Goal: Task Accomplishment & Management: Manage account settings

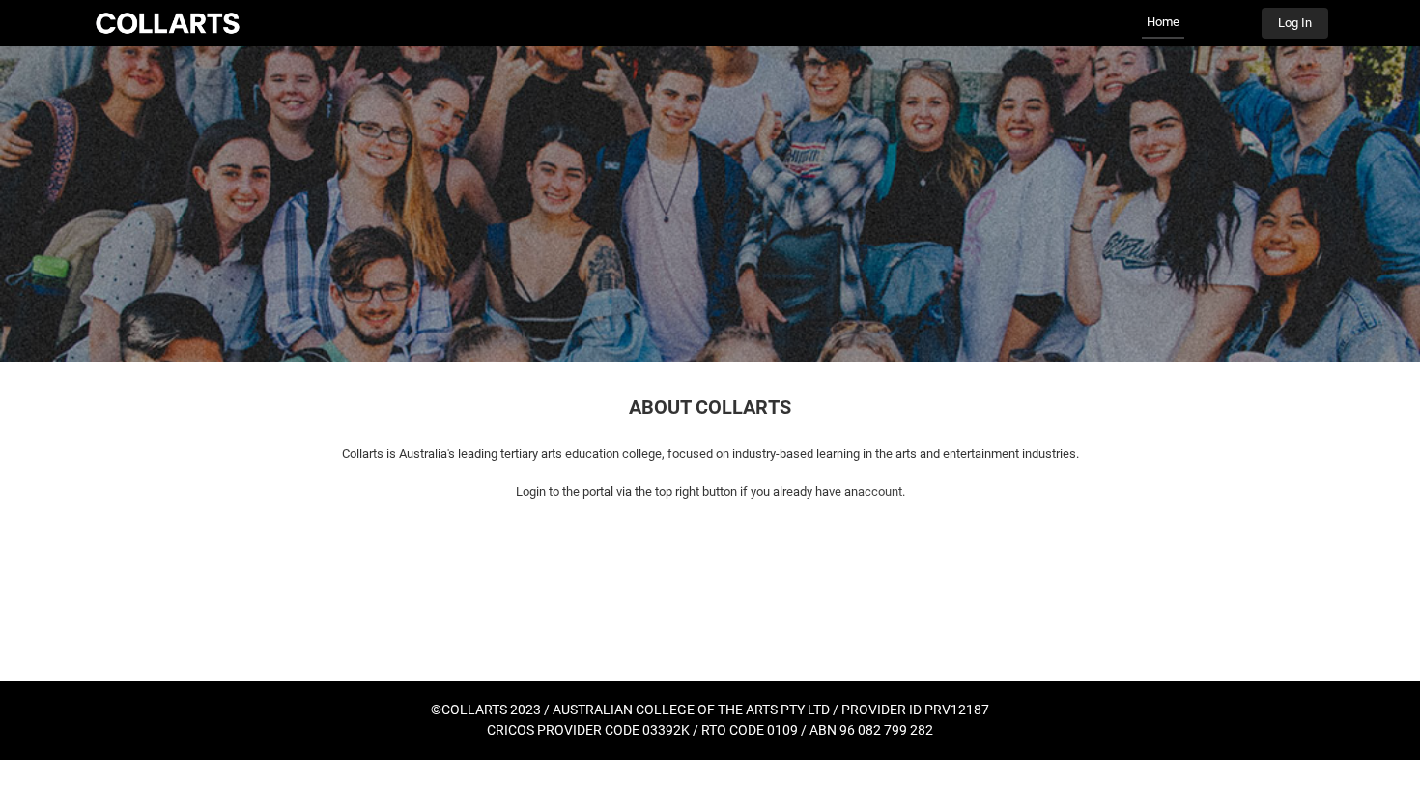
click at [1291, 27] on button "Log In" at bounding box center [1295, 23] width 67 height 31
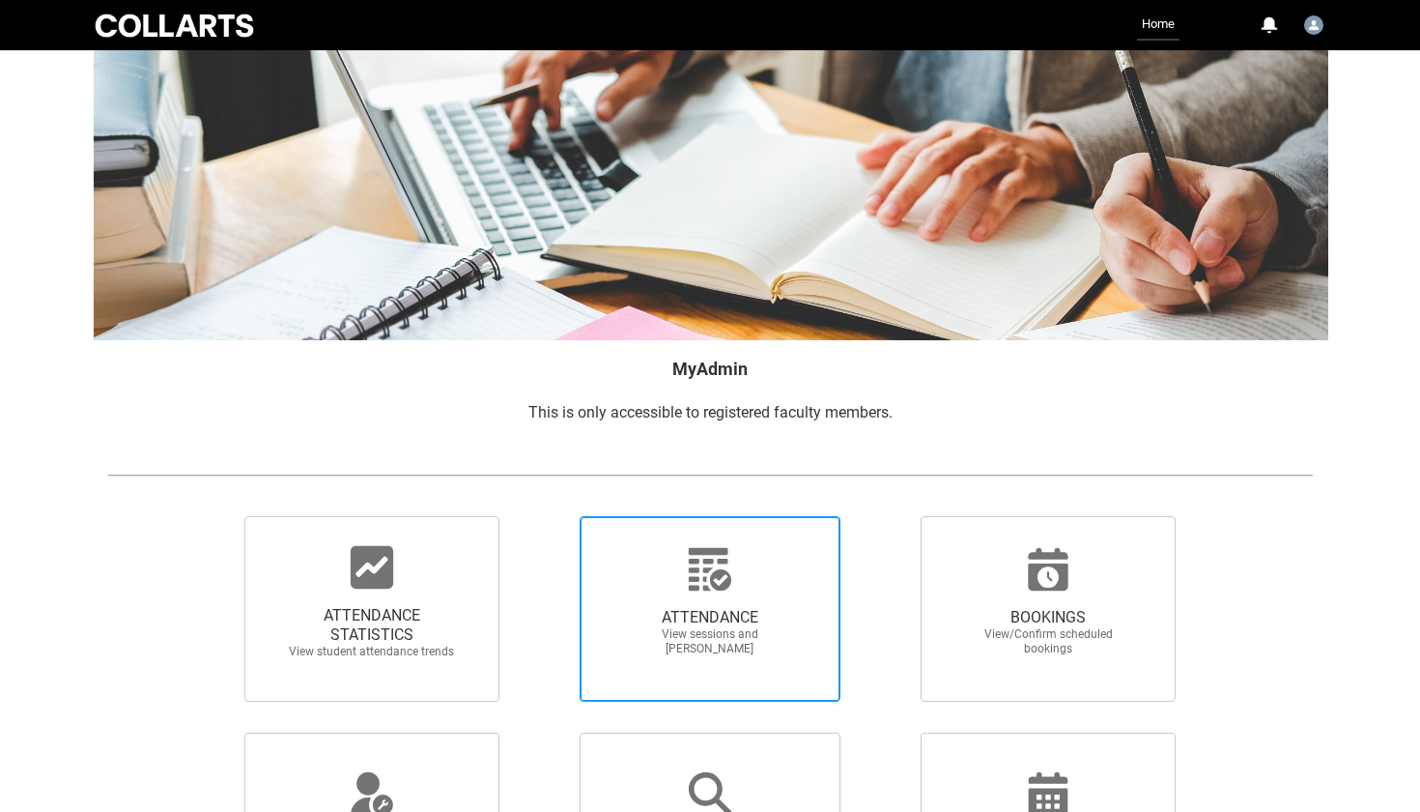
click at [721, 612] on span "ATTENDANCE" at bounding box center [710, 617] width 170 height 19
click at [547, 516] on input "ATTENDANCE View sessions and [PERSON_NAME]" at bounding box center [546, 515] width 1 height 1
radio input "true"
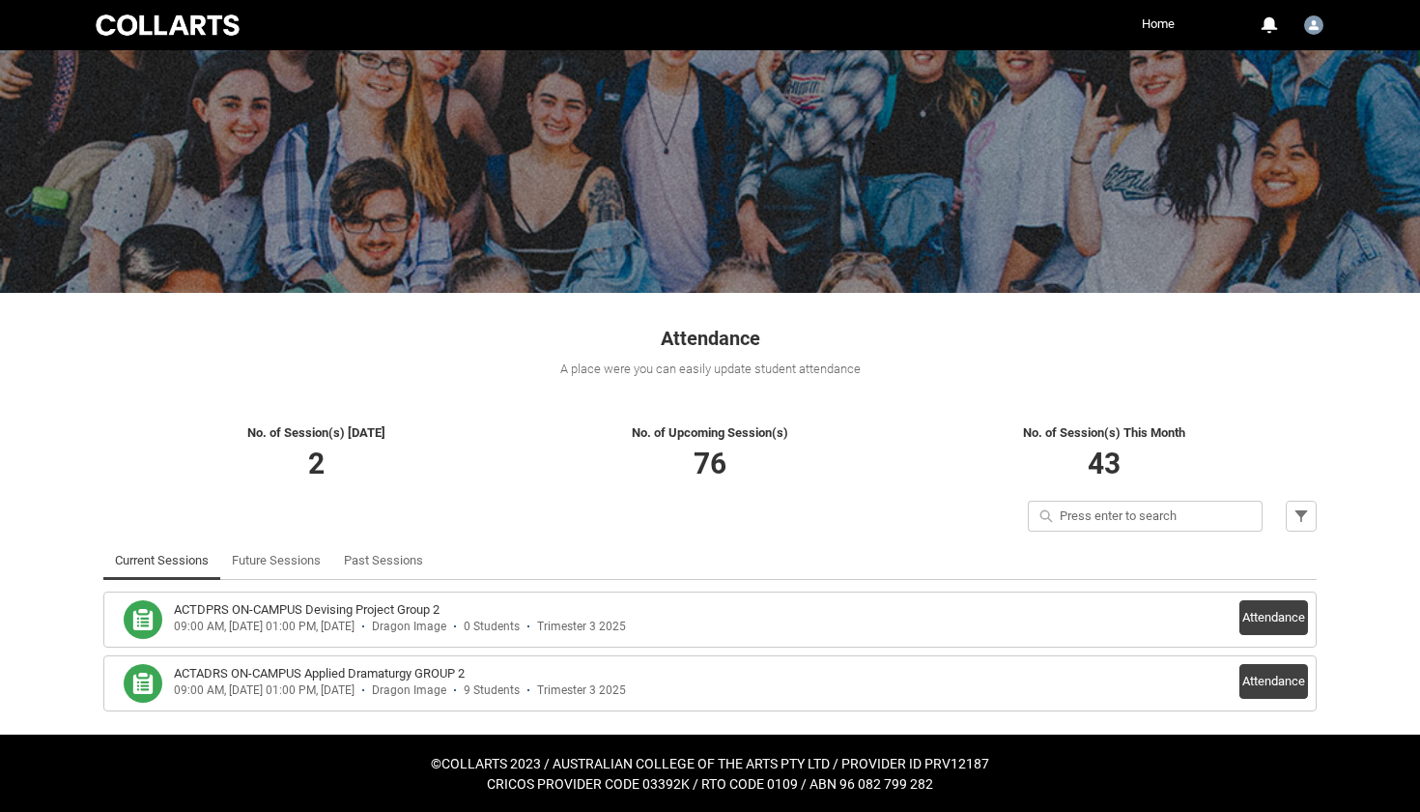
scroll to position [68, 0]
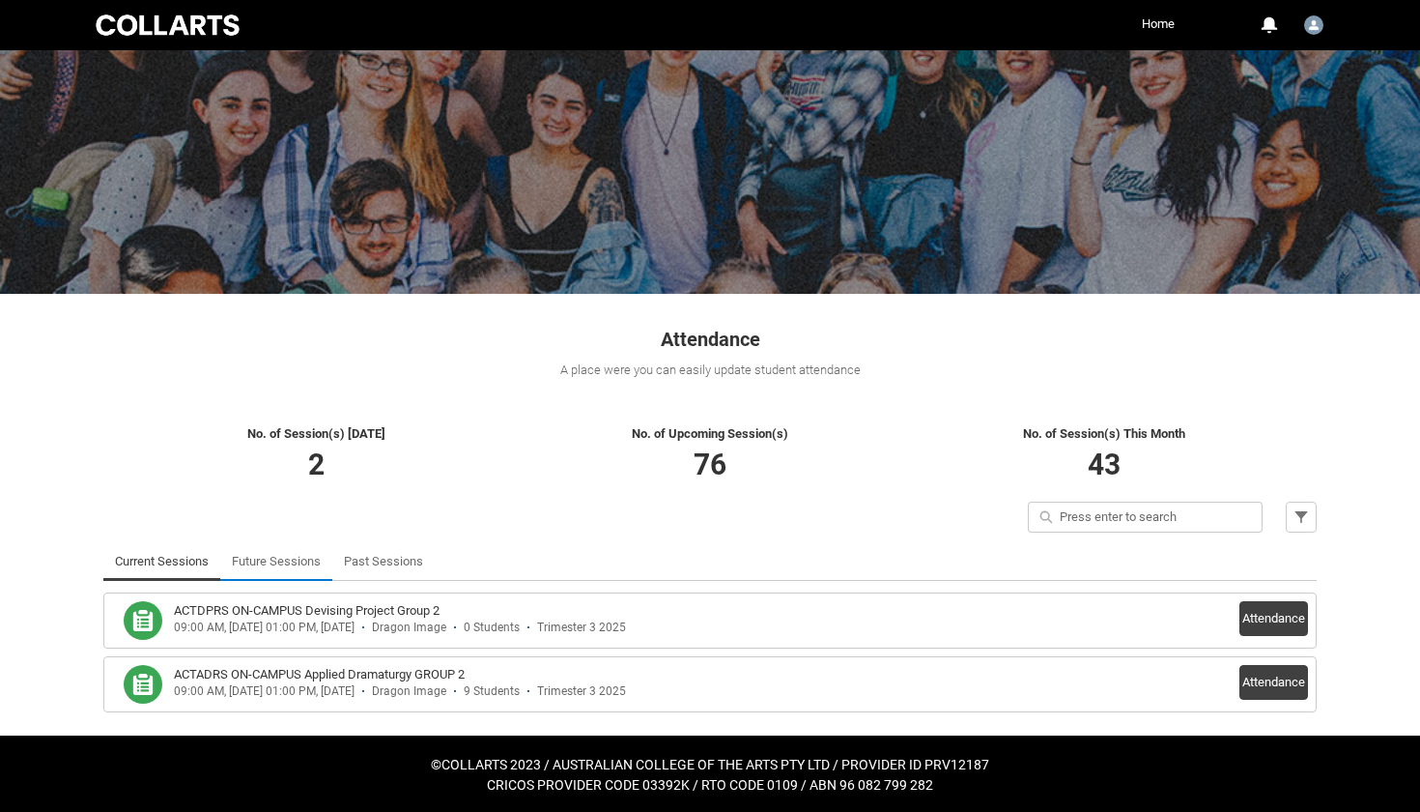
click at [264, 558] on link "Future Sessions" at bounding box center [276, 561] width 89 height 39
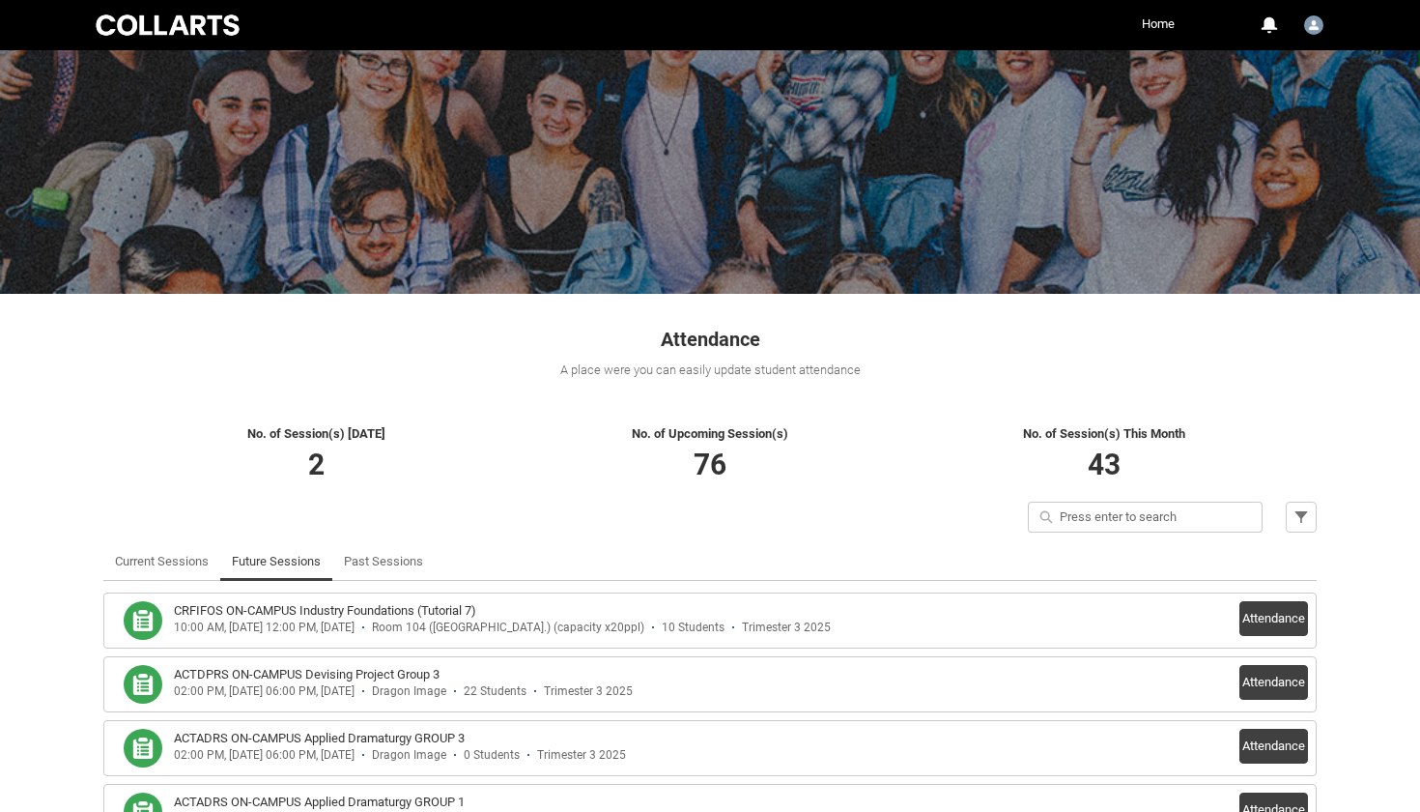
scroll to position [77, 0]
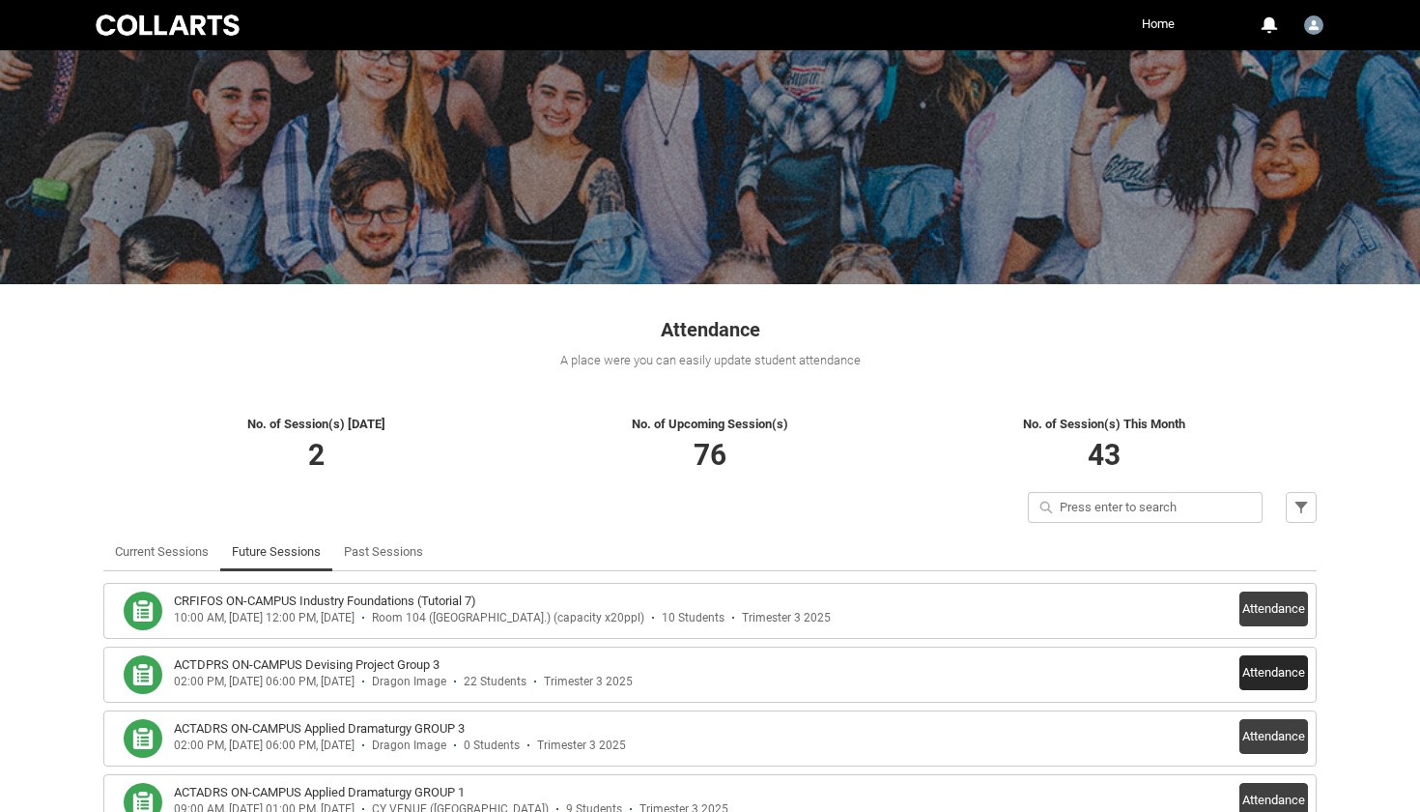
click at [1267, 663] on button "Attendance" at bounding box center [1274, 672] width 69 height 35
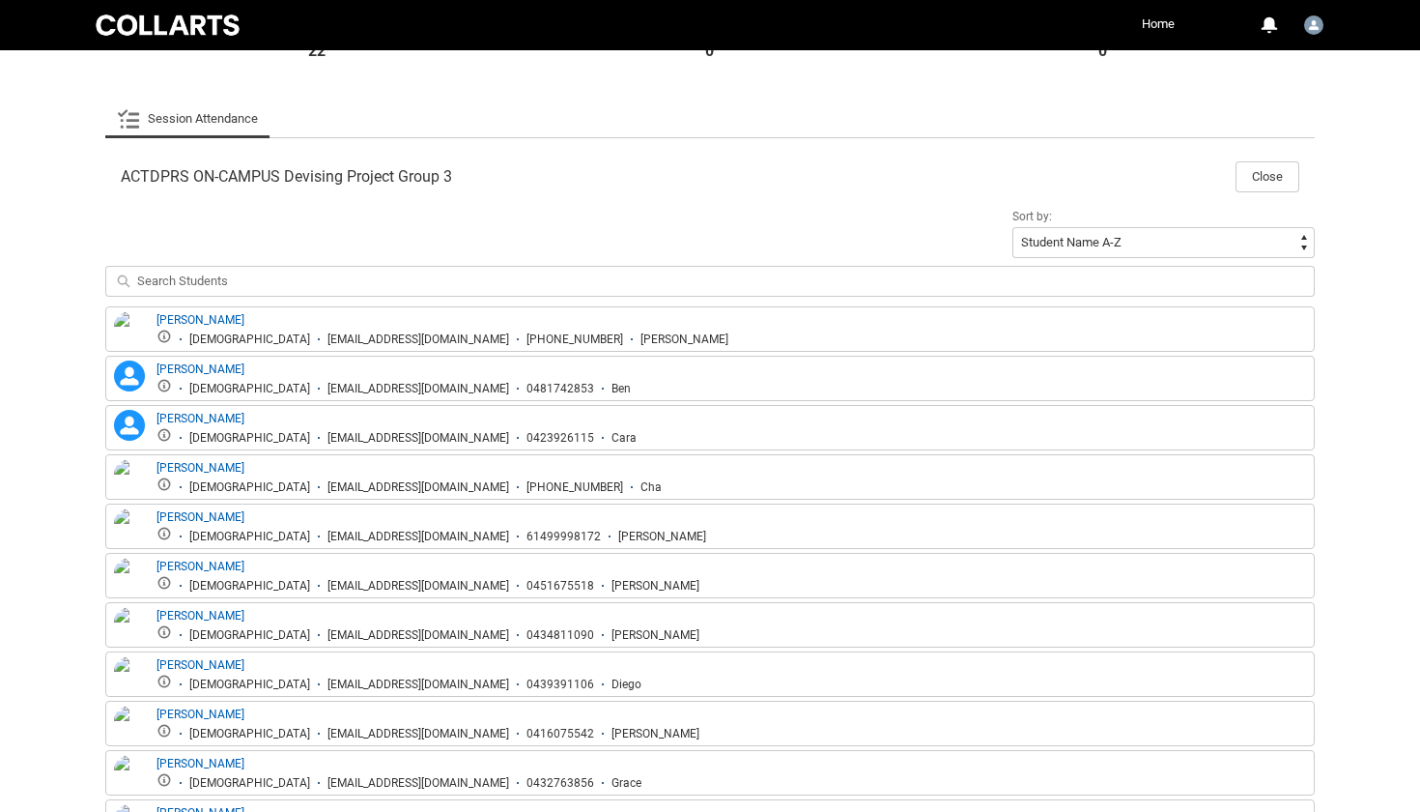
scroll to position [506, 0]
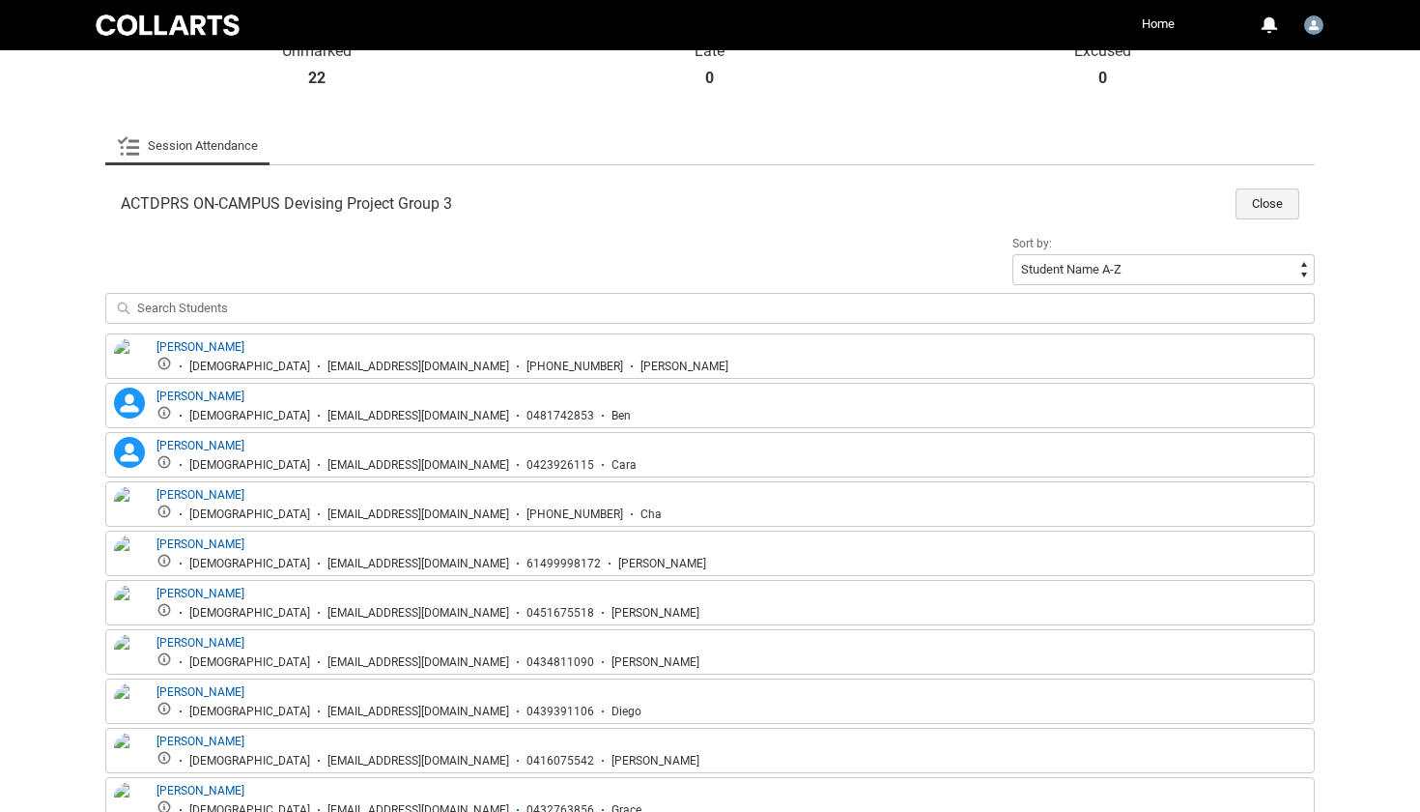
click at [1257, 191] on button "Close" at bounding box center [1268, 203] width 64 height 31
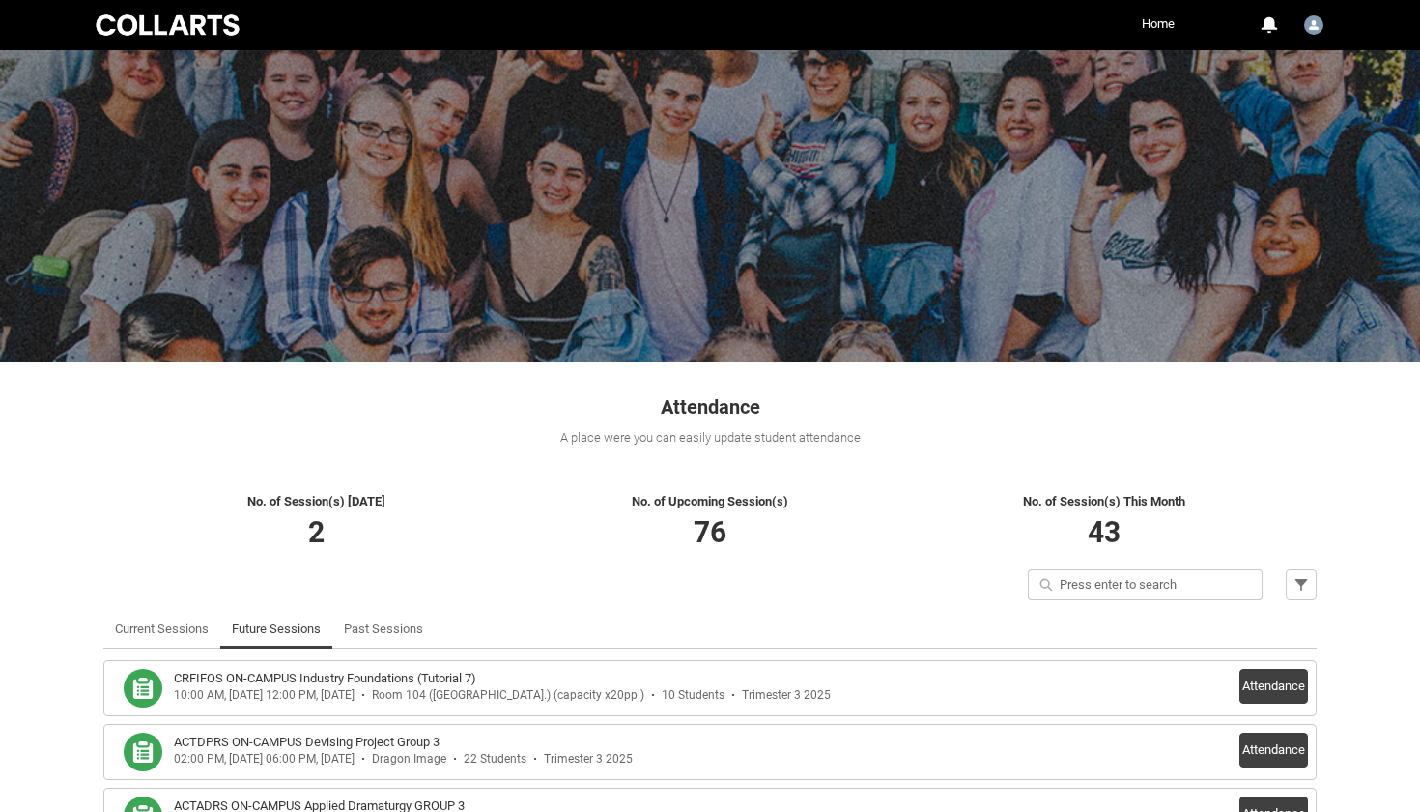
scroll to position [0, 0]
click at [401, 630] on link "Past Sessions" at bounding box center [383, 629] width 79 height 39
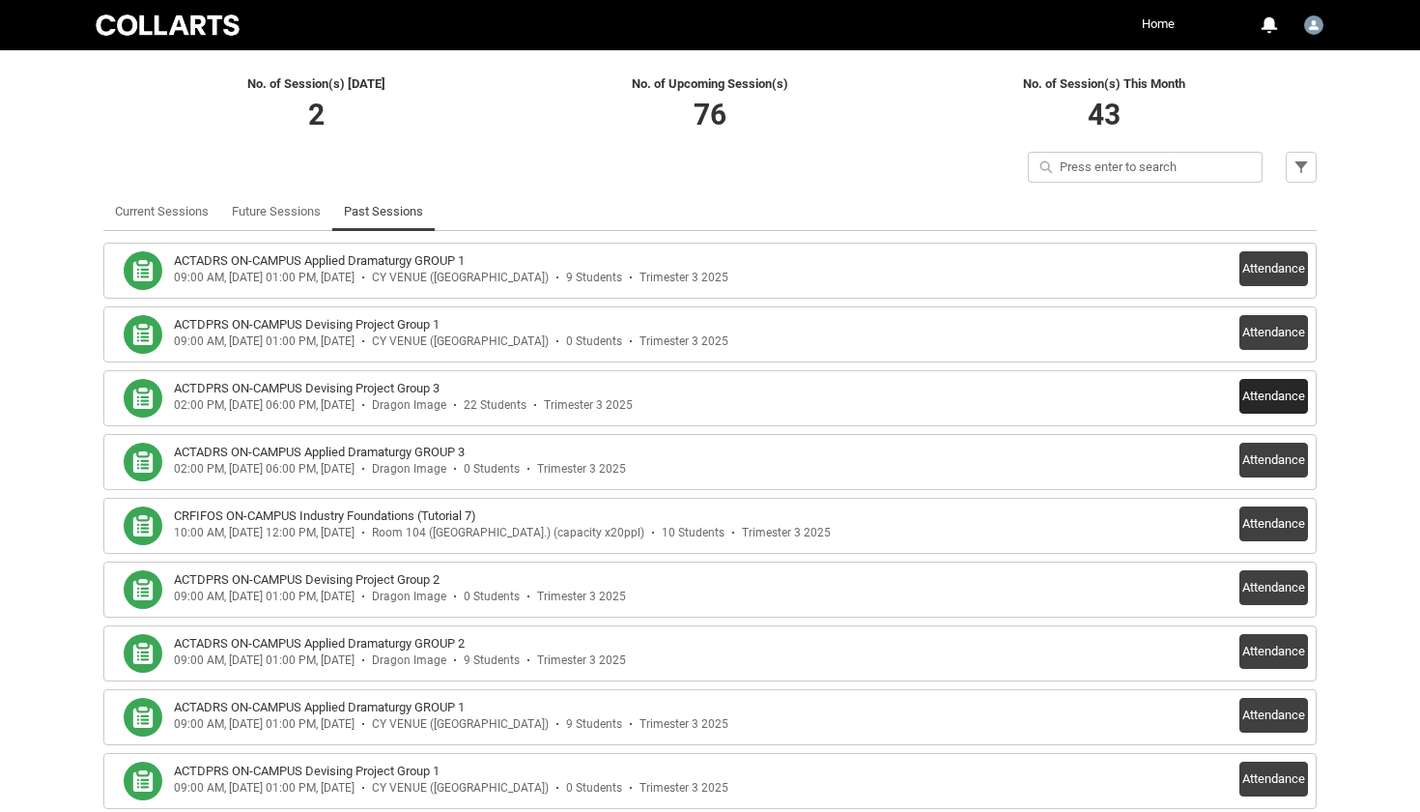
click at [1257, 394] on button "Attendance" at bounding box center [1274, 396] width 69 height 35
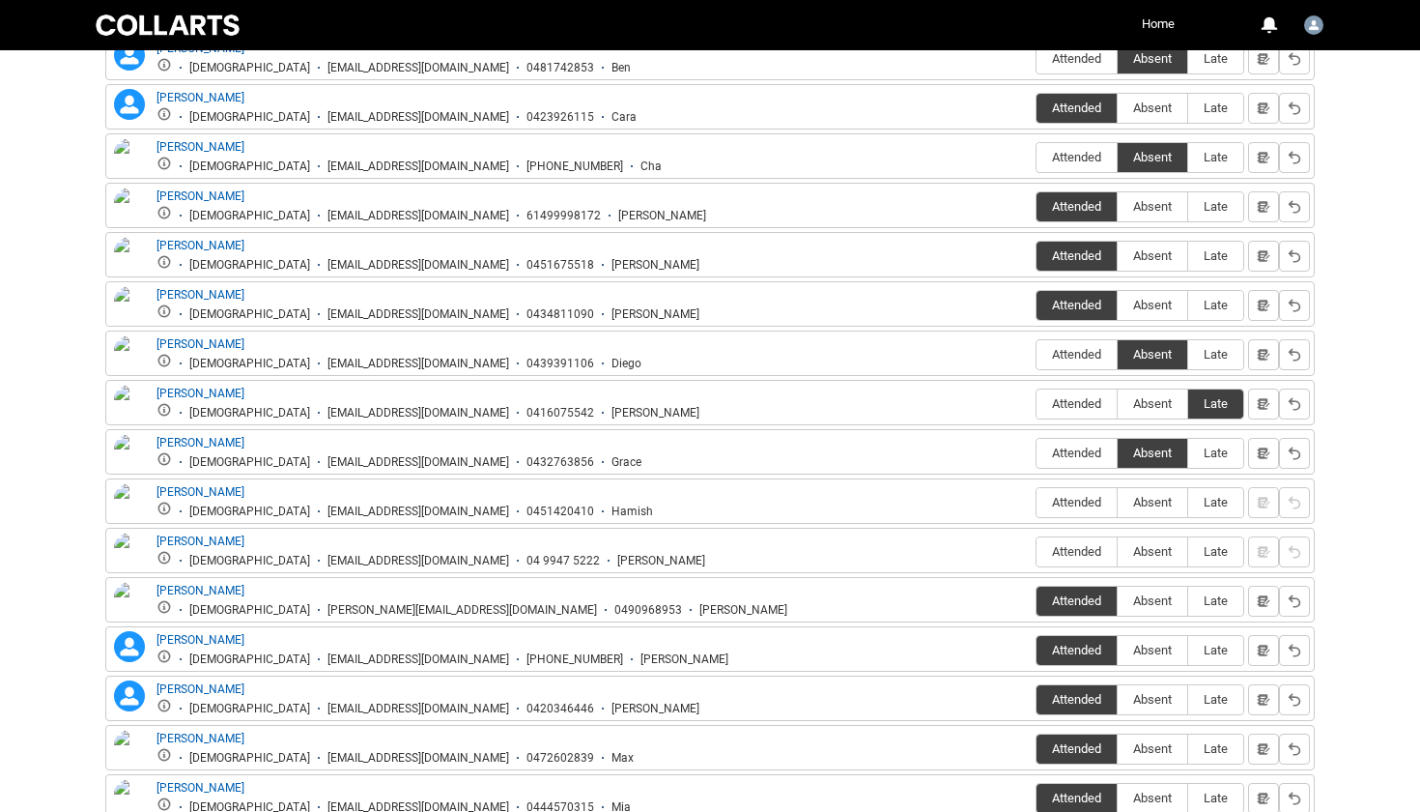
scroll to position [1085, 0]
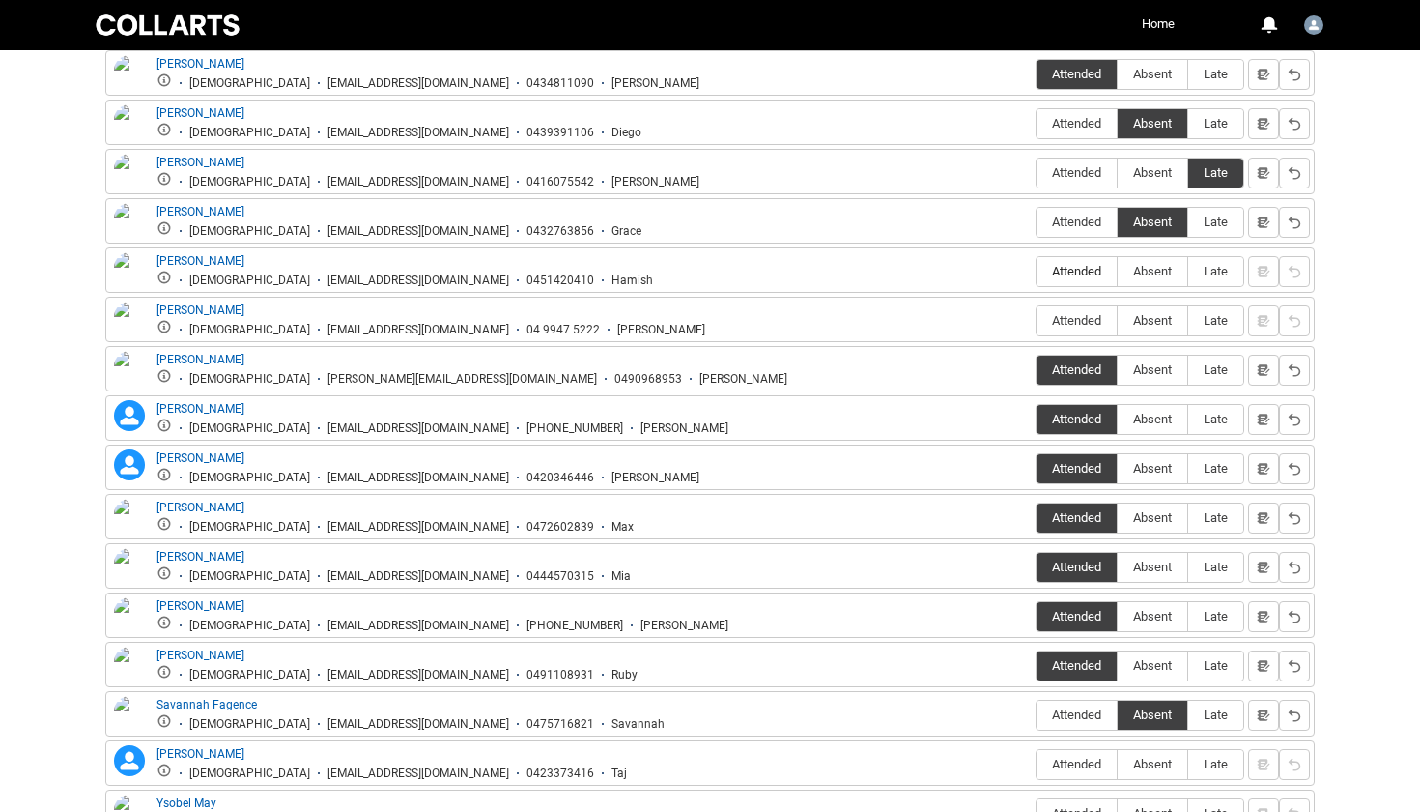
click at [1083, 268] on span "Attended" at bounding box center [1077, 271] width 80 height 14
click at [1037, 271] on input "Attended" at bounding box center [1036, 271] width 1 height 1
type lightning-radio-group "Attended"
radio input "true"
click at [1074, 320] on span "Attended" at bounding box center [1077, 320] width 80 height 14
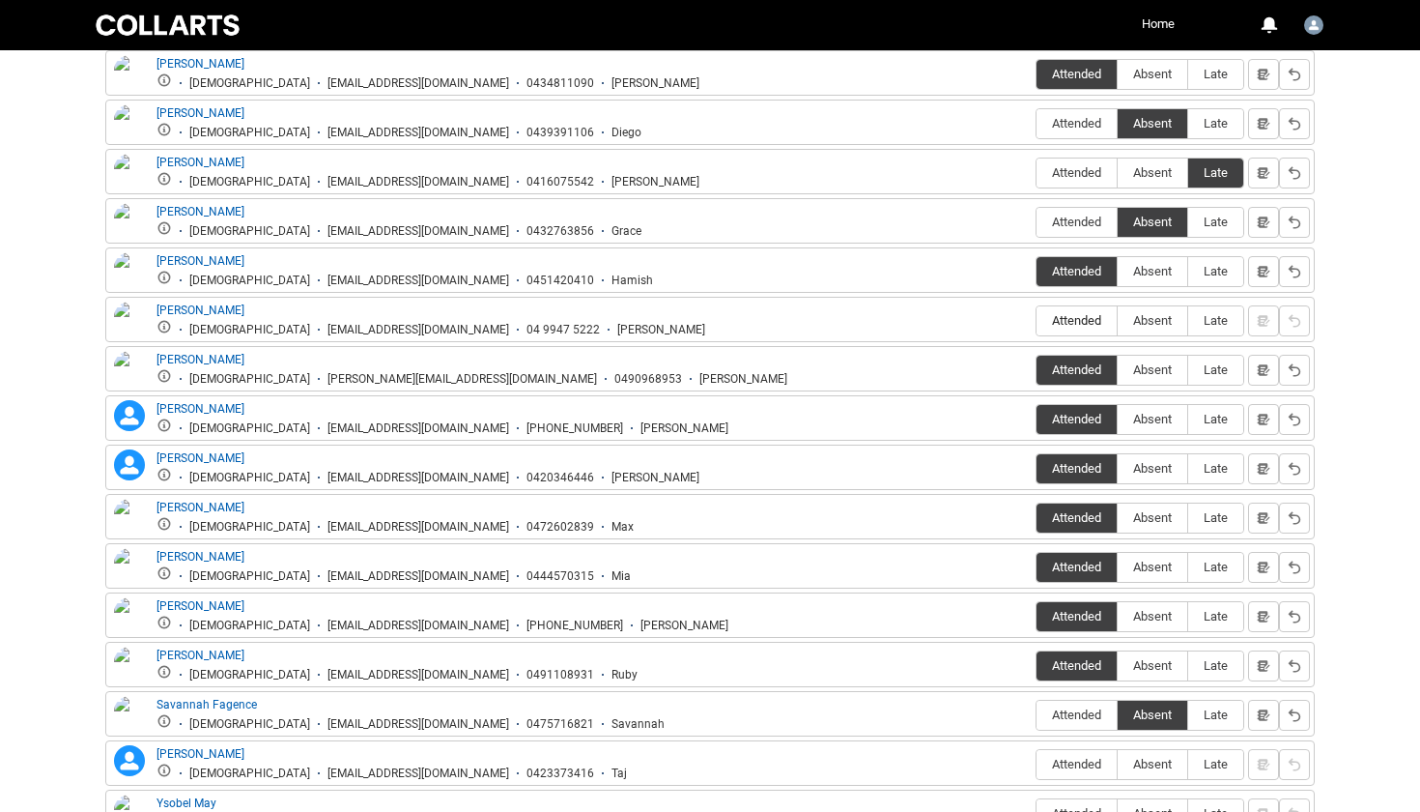
click at [1037, 320] on input "Attended" at bounding box center [1036, 320] width 1 height 1
type lightning-radio-group "Attended"
radio input "true"
click at [1079, 172] on span "Attended" at bounding box center [1077, 172] width 80 height 14
click at [1037, 172] on input "Attended" at bounding box center [1036, 172] width 1 height 1
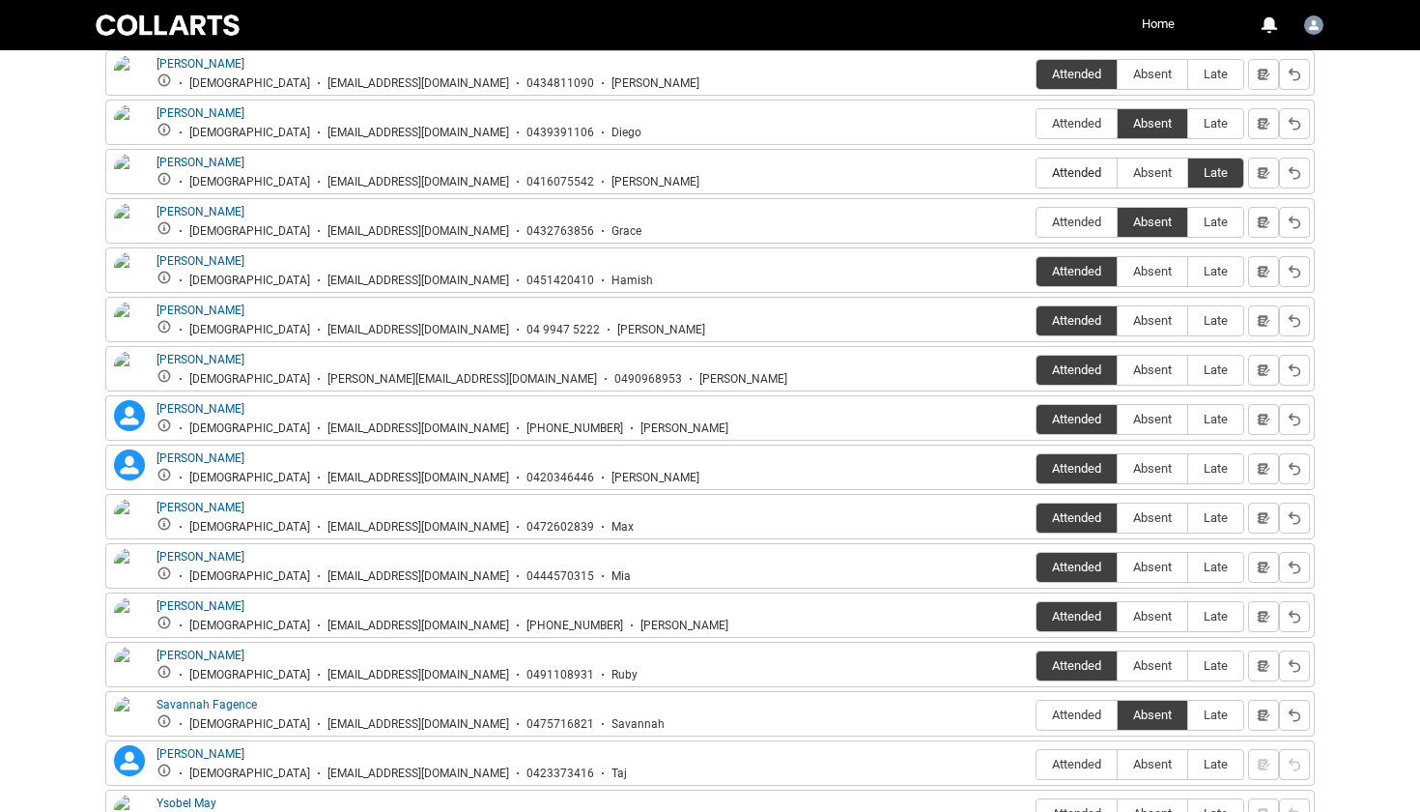
type lightning-radio-group "Attended"
radio input "true"
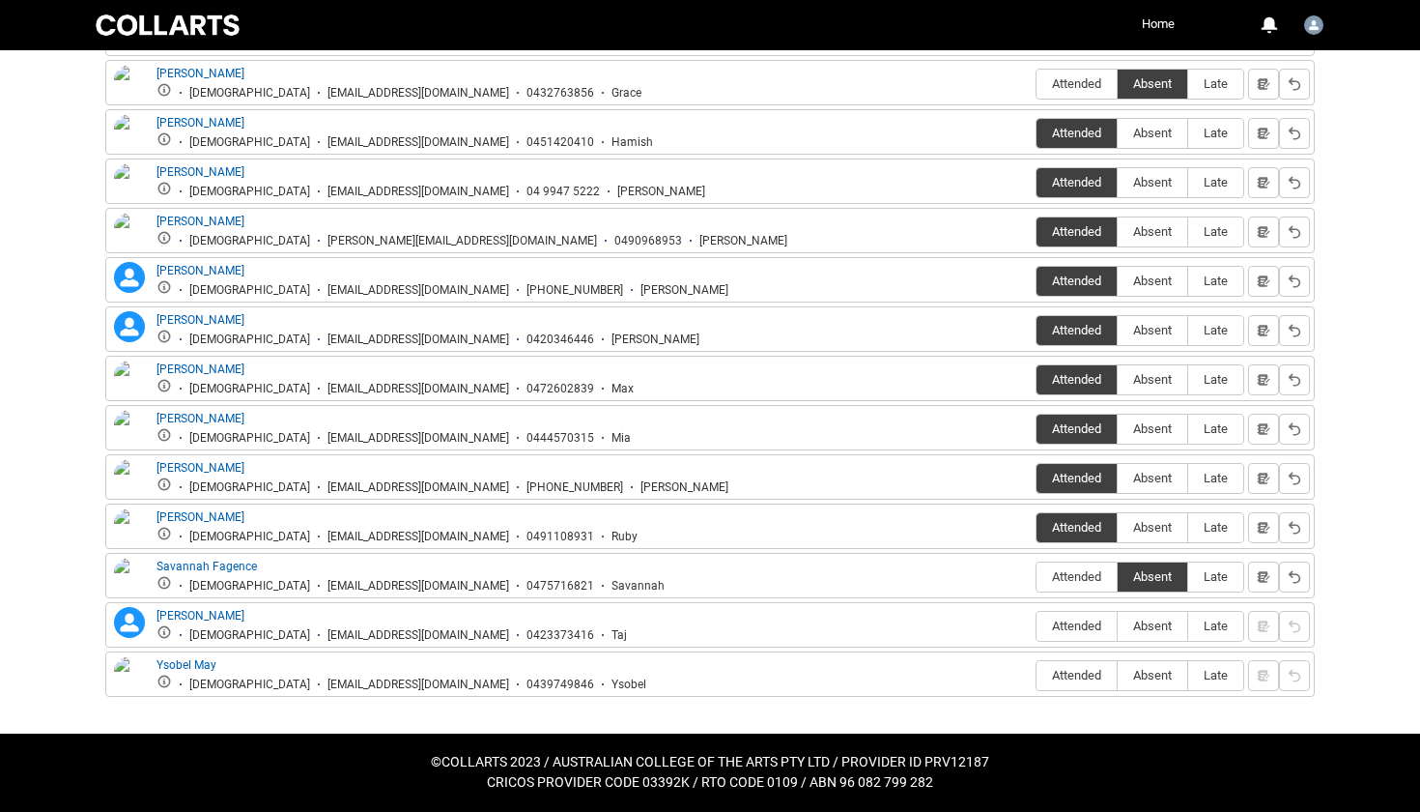
scroll to position [1221, 0]
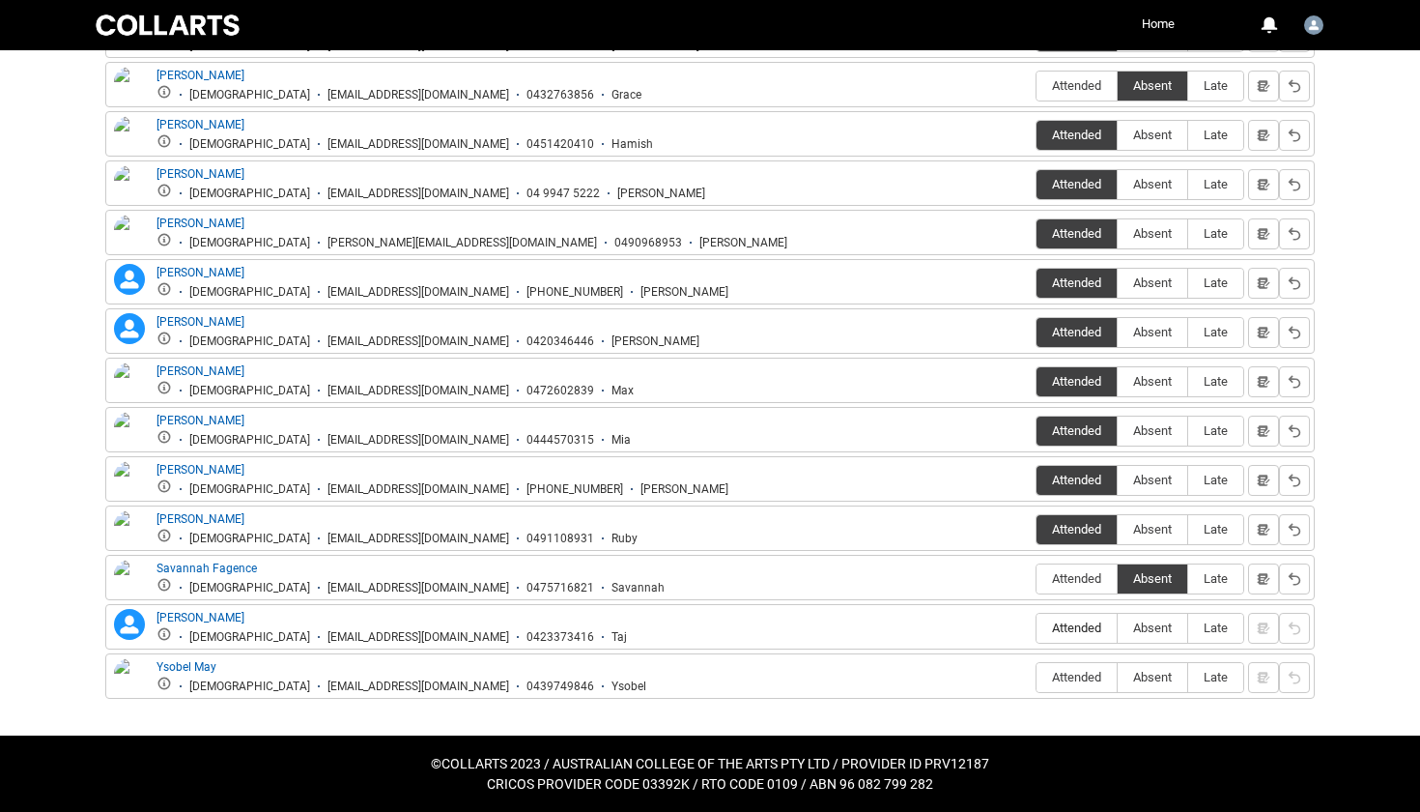
click at [1071, 626] on span "Attended" at bounding box center [1077, 627] width 80 height 14
click at [1037, 627] on input "Attended" at bounding box center [1036, 627] width 1 height 1
type lightning-radio-group "Attended"
radio input "true"
click at [1158, 680] on span "Absent" at bounding box center [1153, 677] width 70 height 14
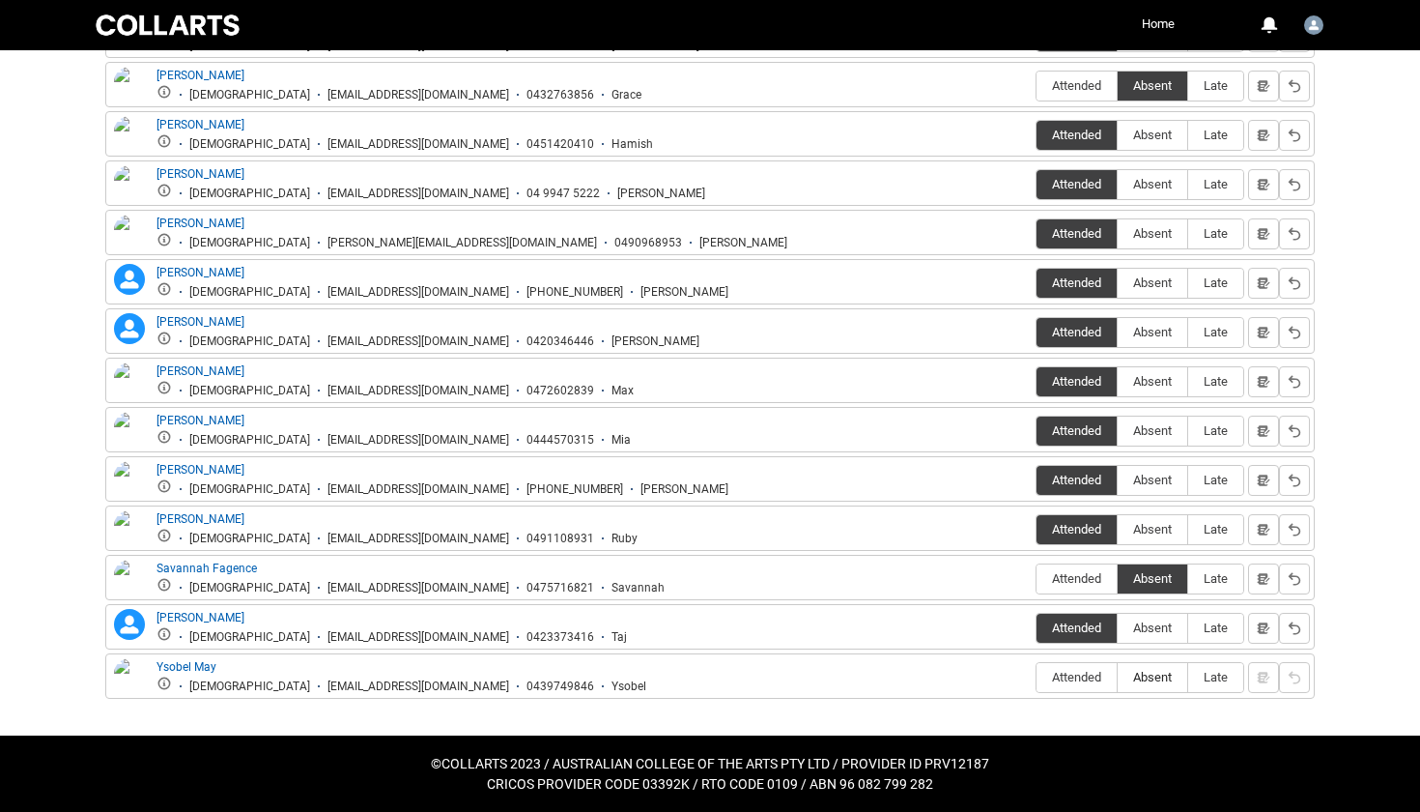
click at [1118, 677] on input "Absent" at bounding box center [1117, 676] width 1 height 1
type lightning-radio-group "Absent"
radio input "true"
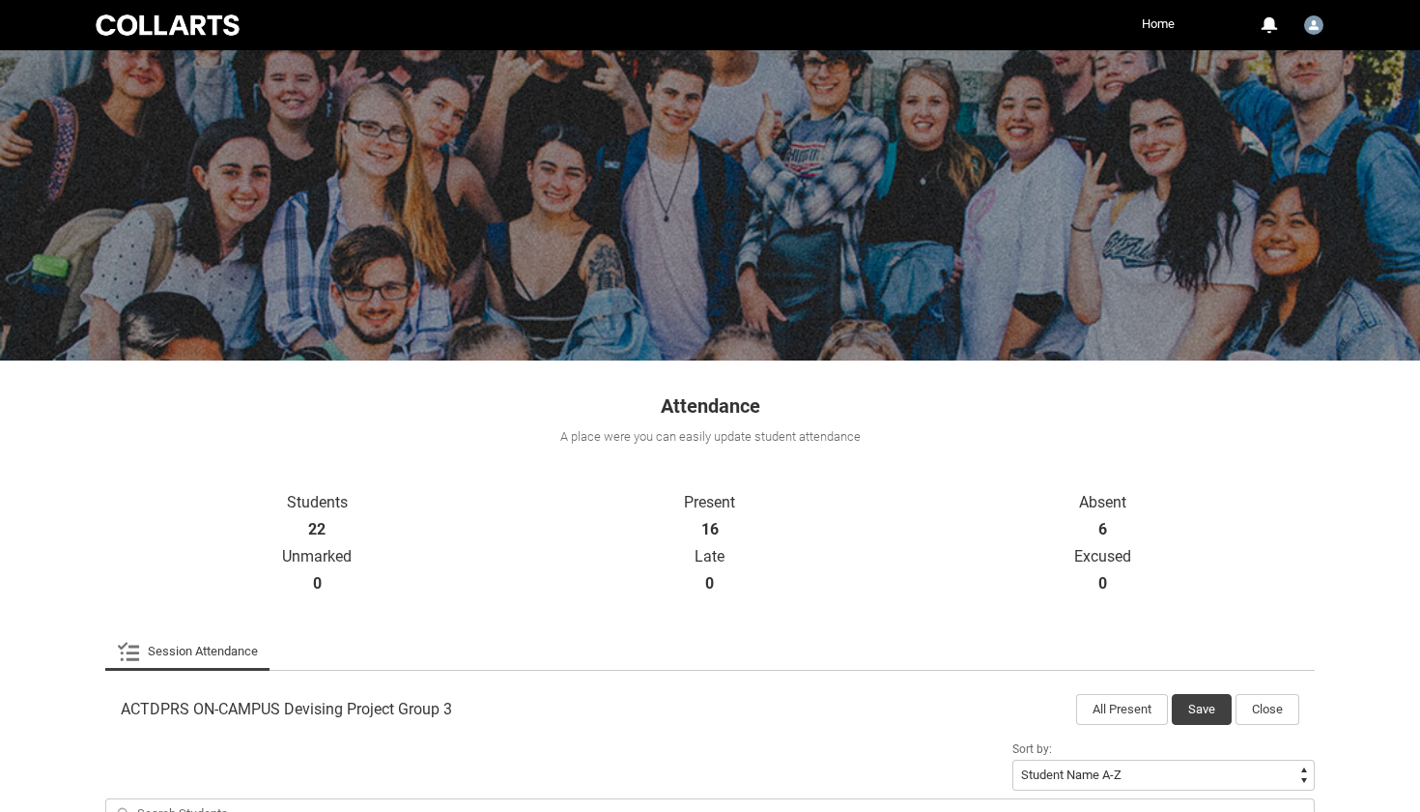
scroll to position [197, 0]
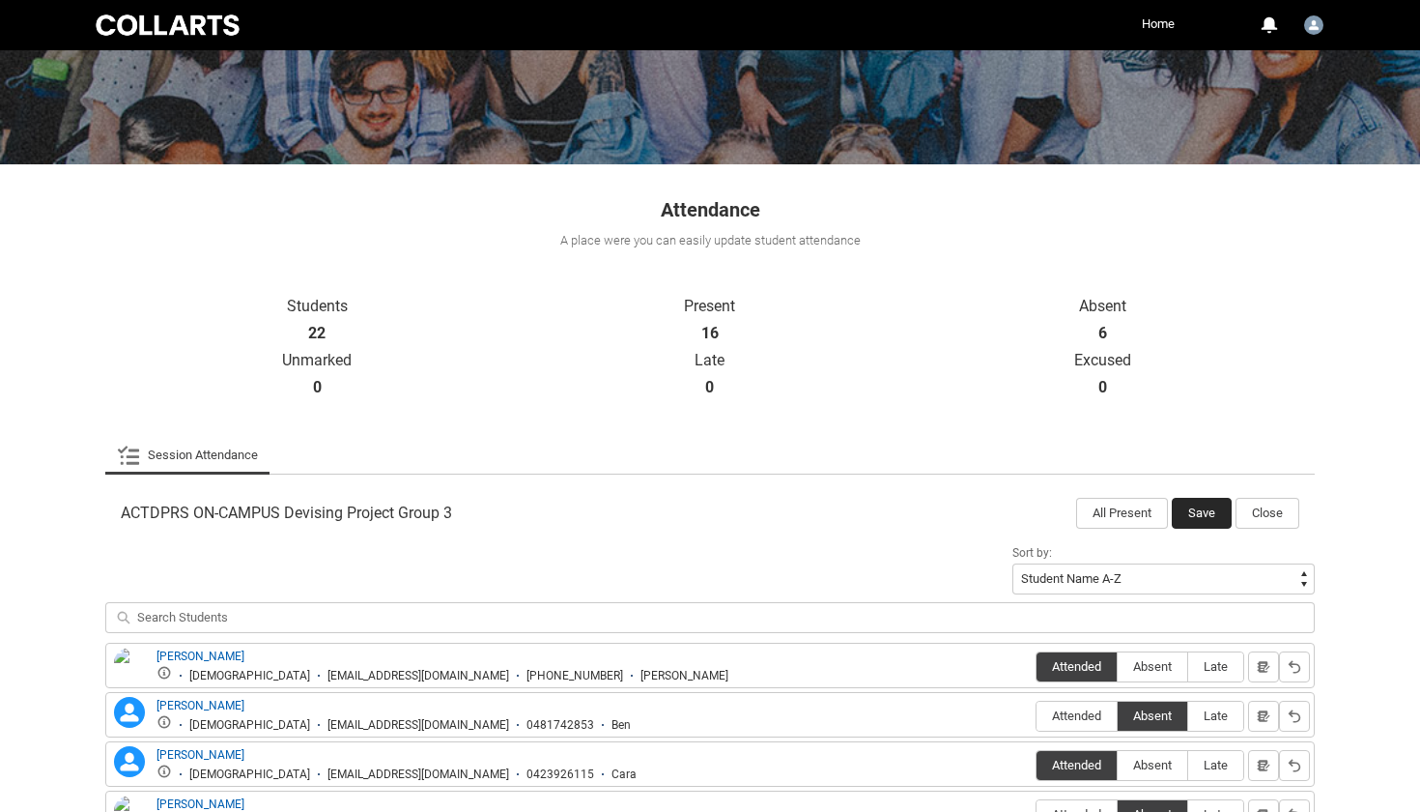
click at [1196, 512] on button "Save" at bounding box center [1202, 513] width 60 height 31
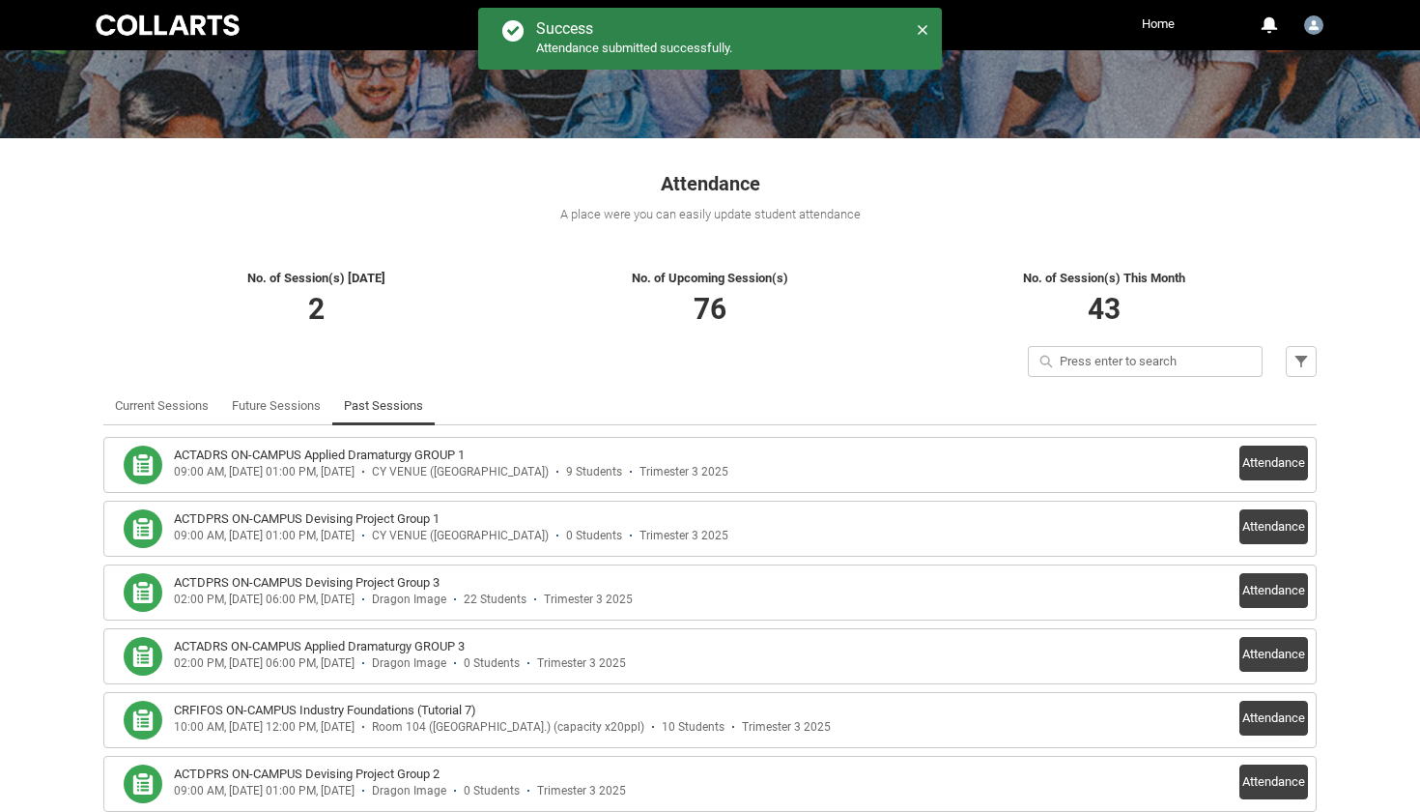
scroll to position [221, 0]
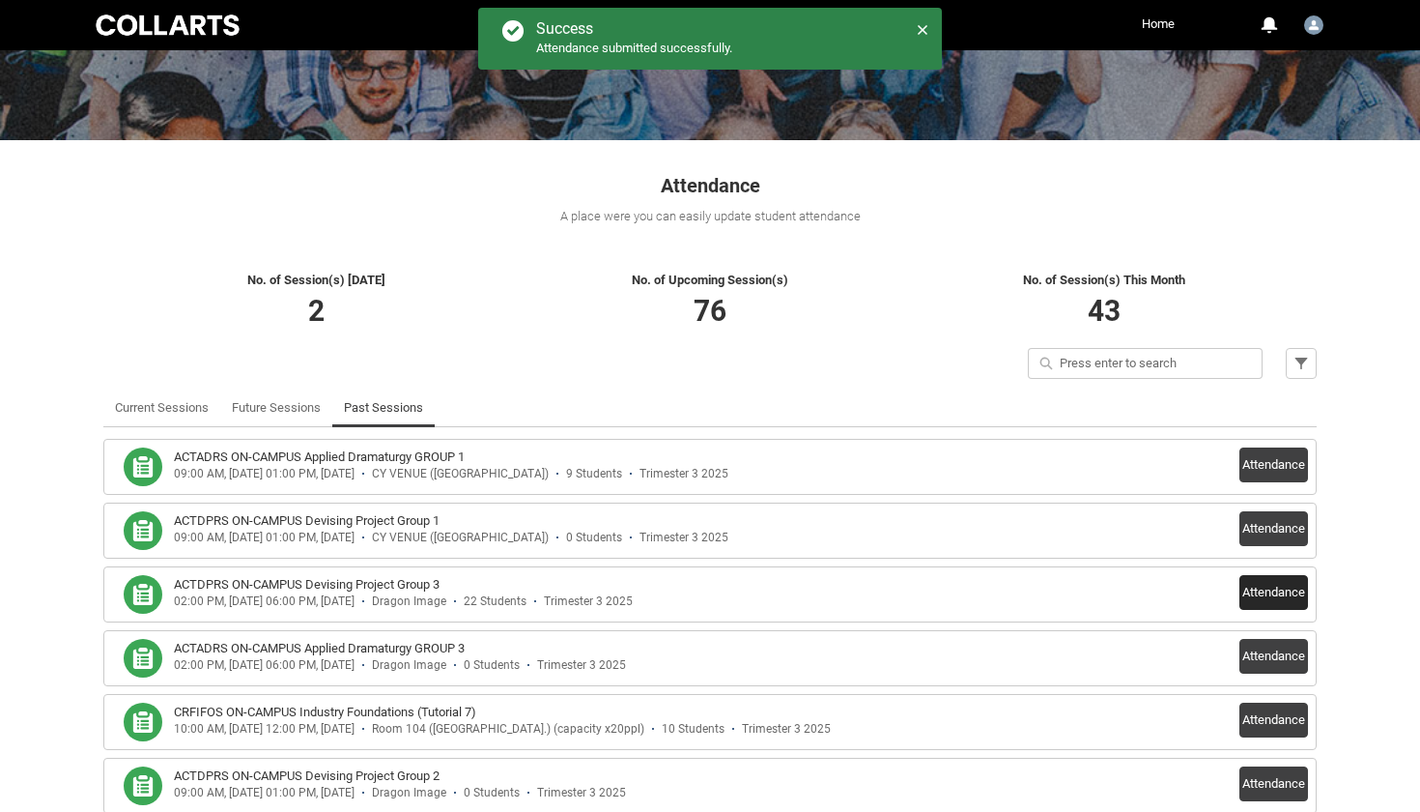
click at [1262, 596] on button "Attendance" at bounding box center [1274, 592] width 69 height 35
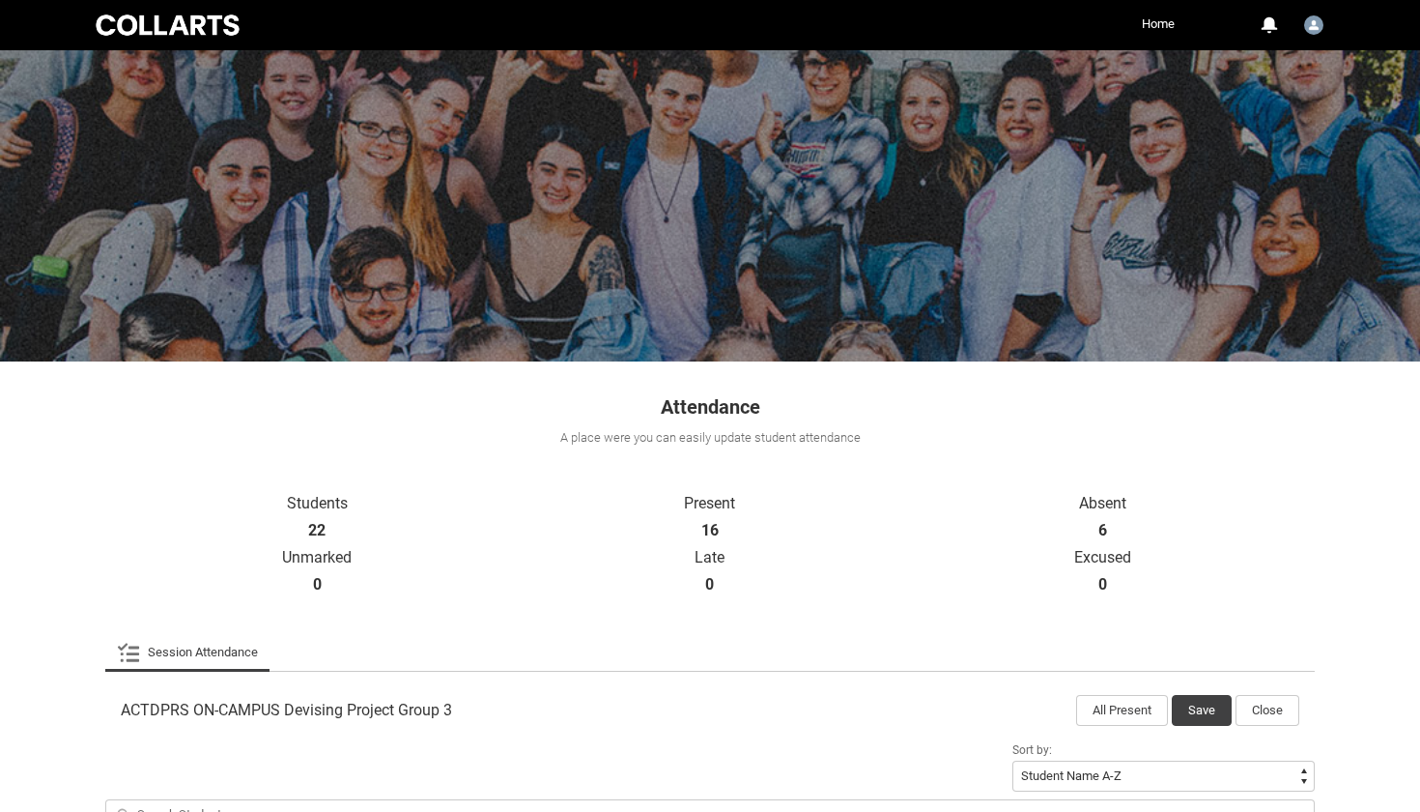
scroll to position [188, 0]
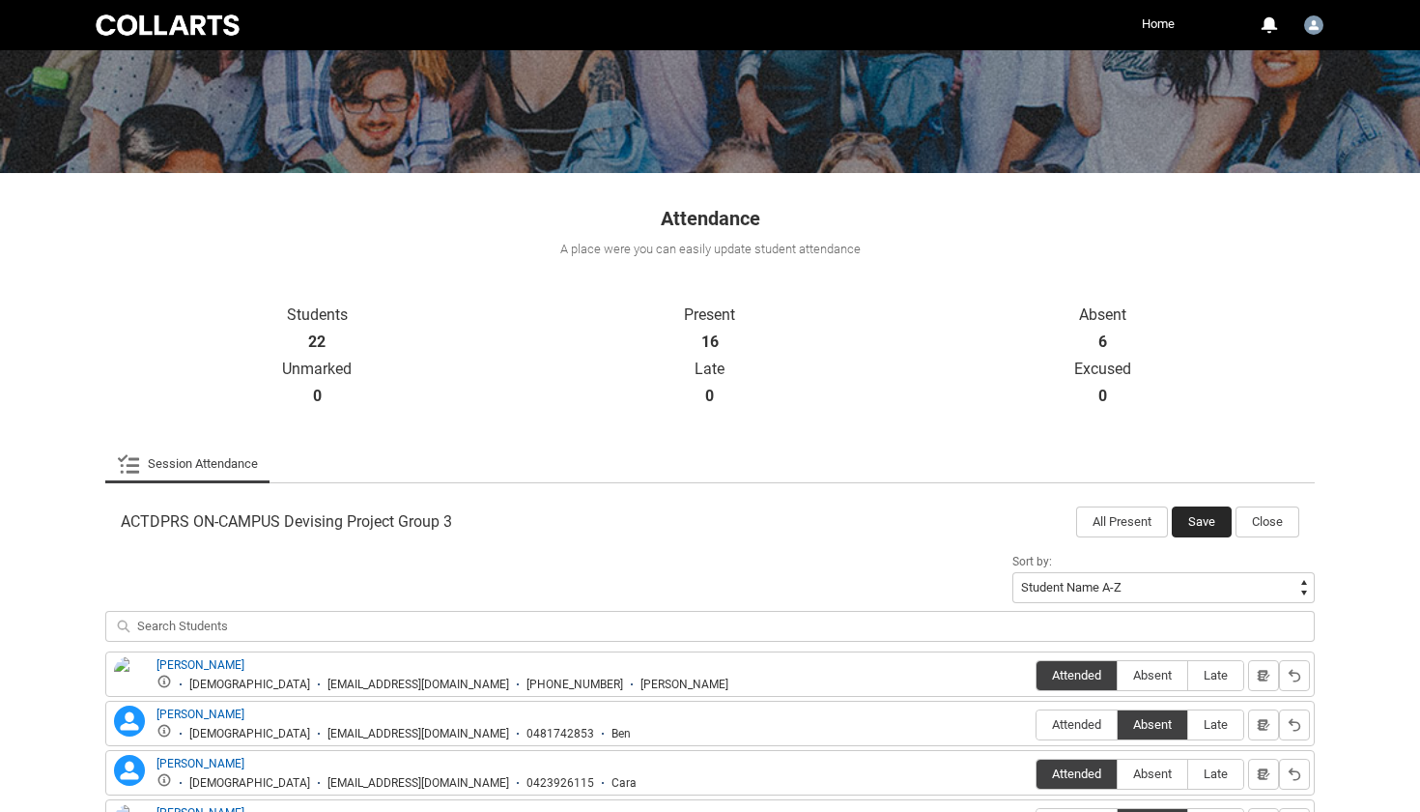
click at [1217, 515] on button "Save" at bounding box center [1202, 521] width 60 height 31
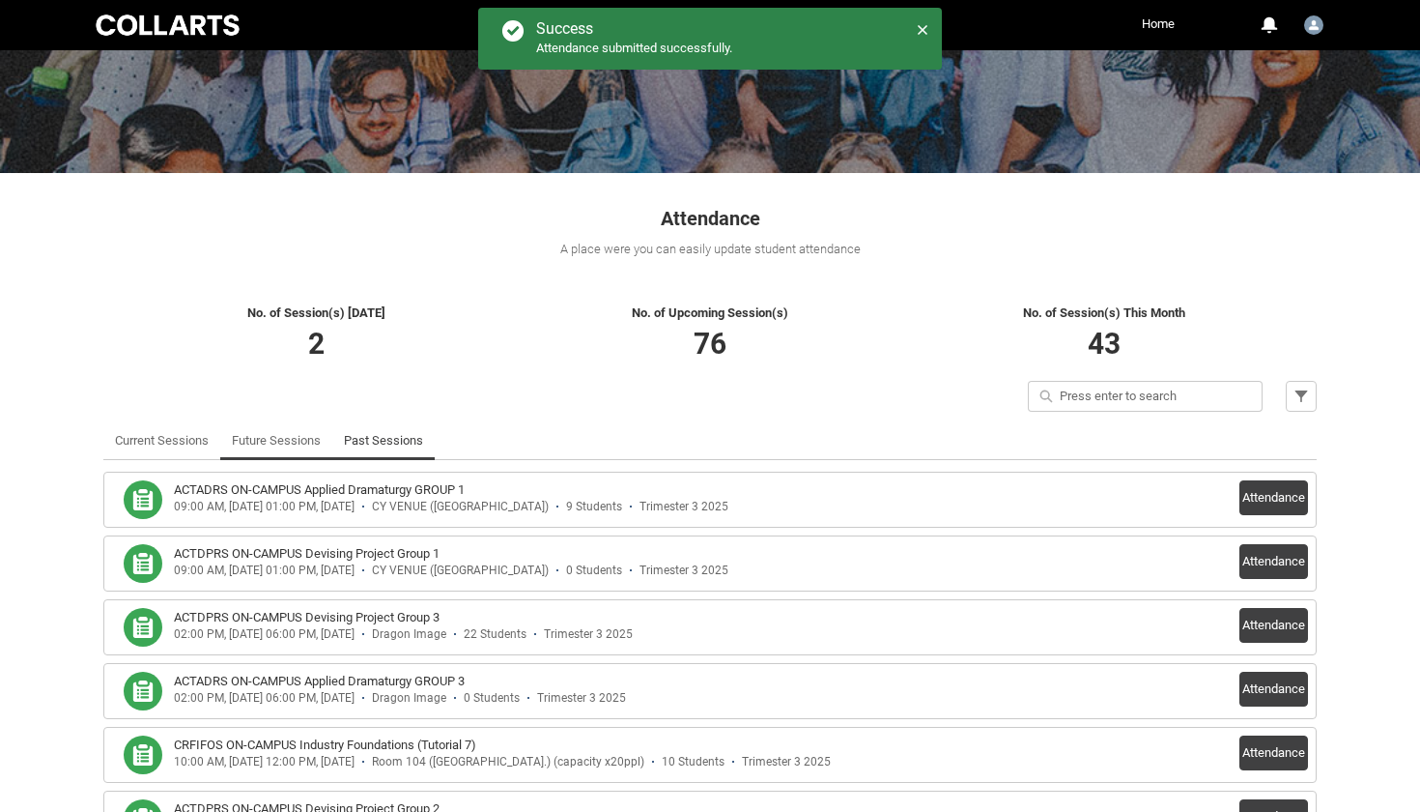
click at [272, 433] on link "Future Sessions" at bounding box center [276, 440] width 89 height 39
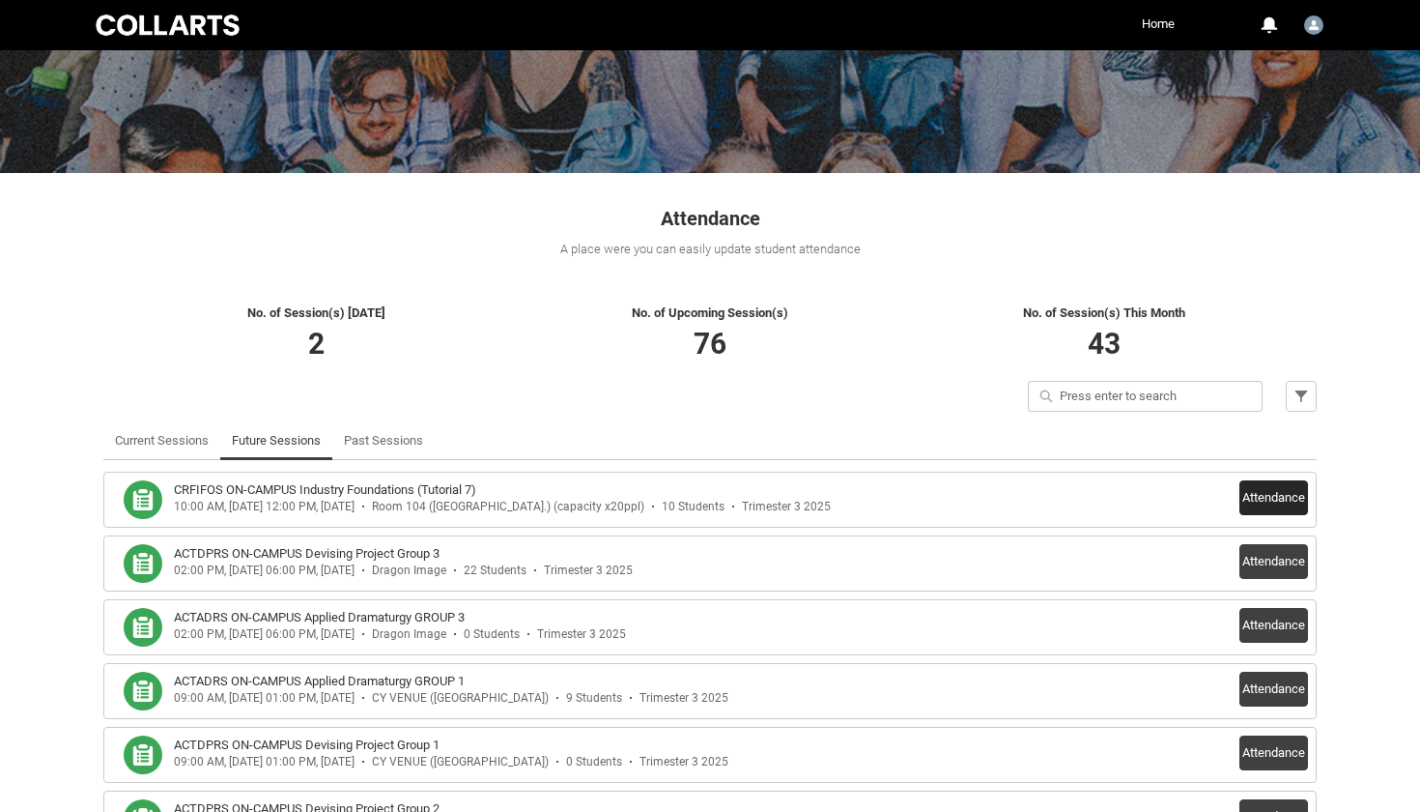
click at [1246, 490] on button "Attendance" at bounding box center [1274, 497] width 69 height 35
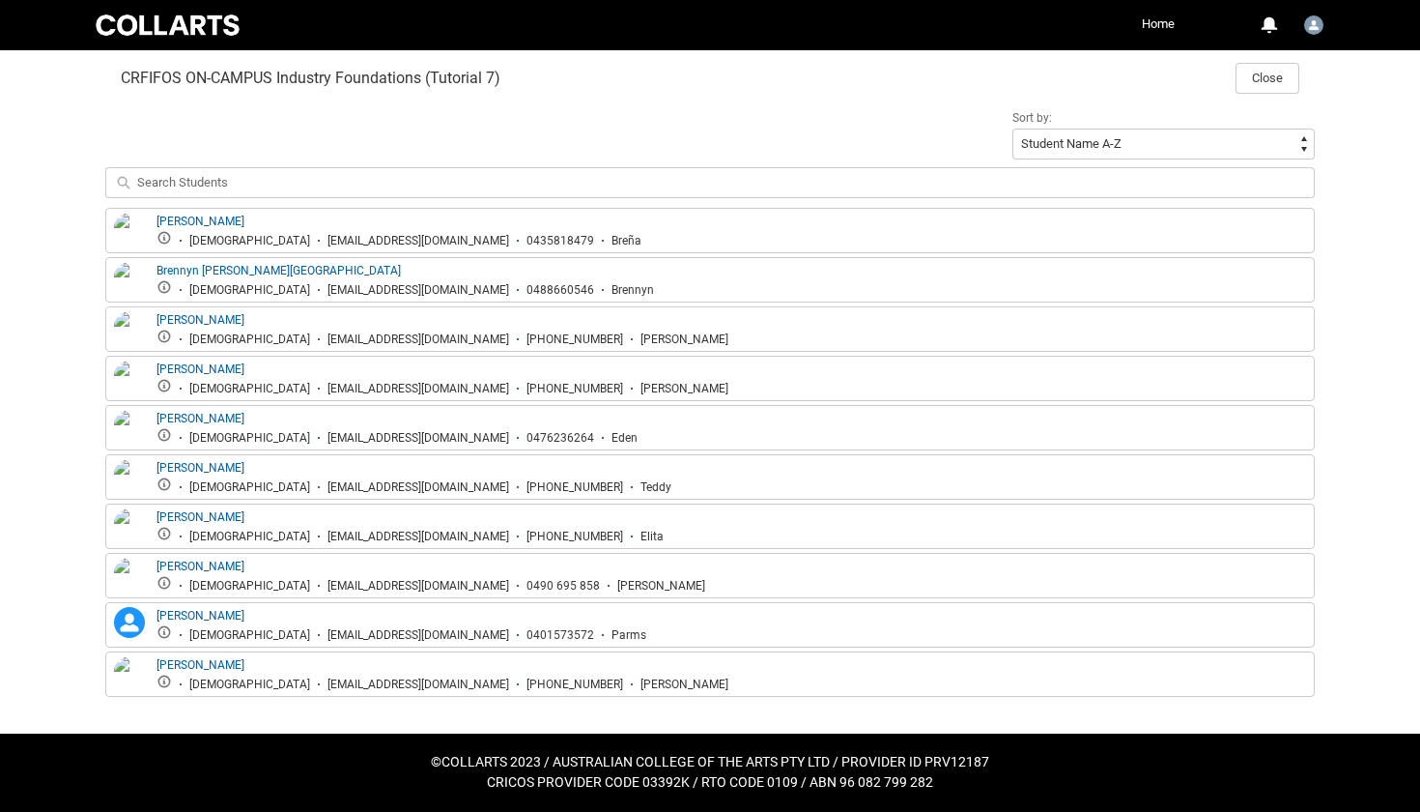
scroll to position [630, 0]
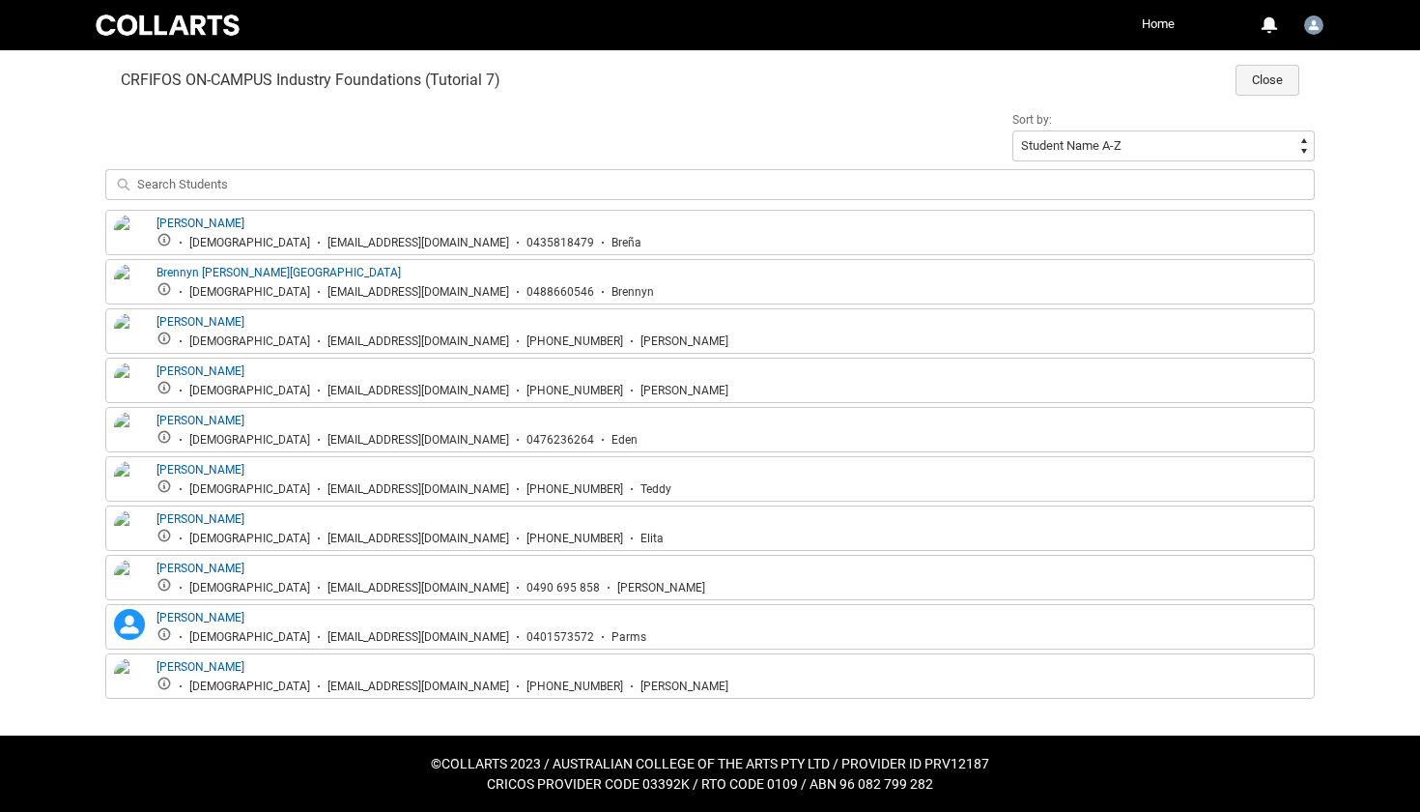
click at [1294, 71] on button "Close" at bounding box center [1268, 80] width 64 height 31
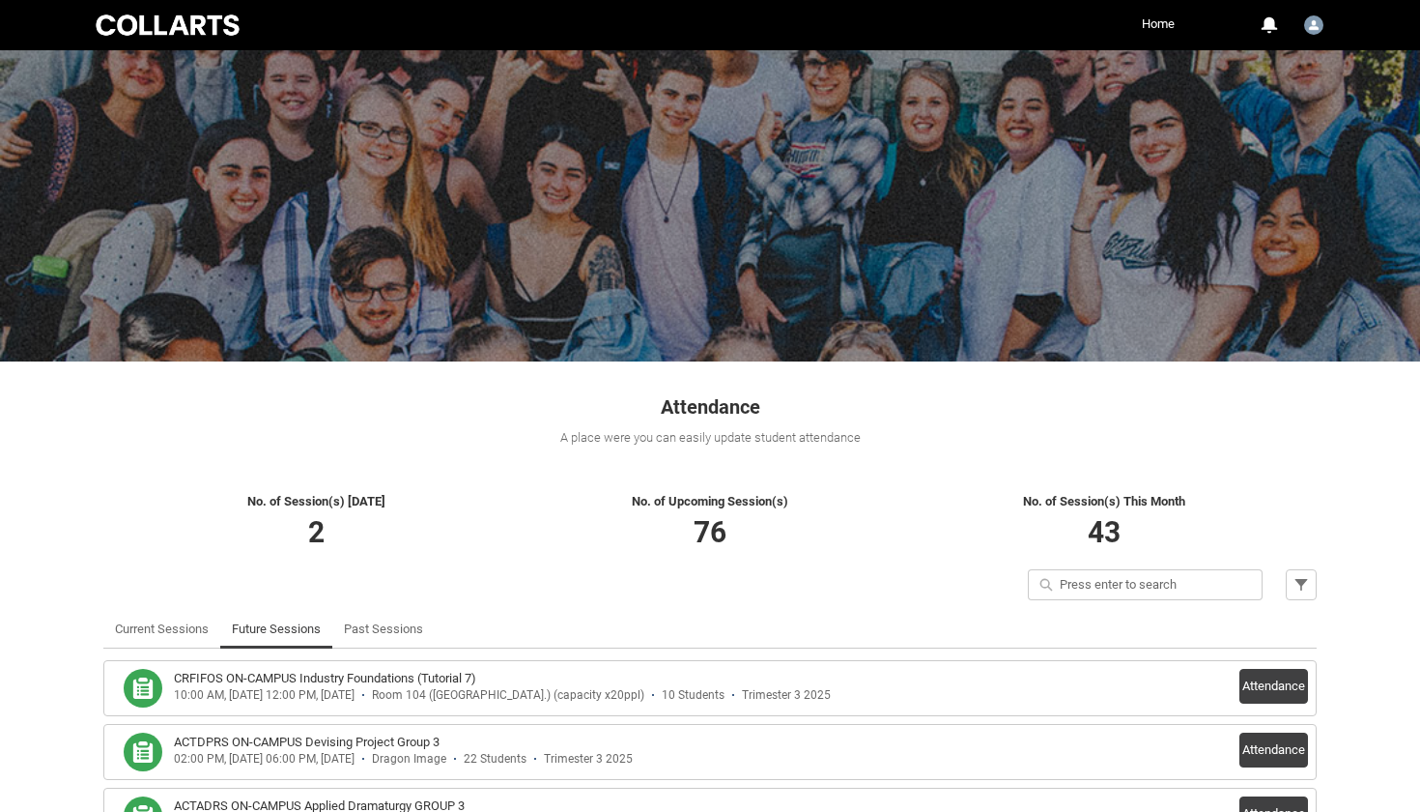
scroll to position [0, 0]
